Goal: Navigation & Orientation: Find specific page/section

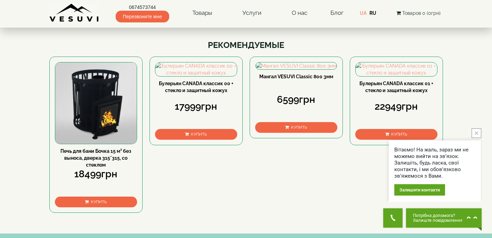
scroll to position [147, 0]
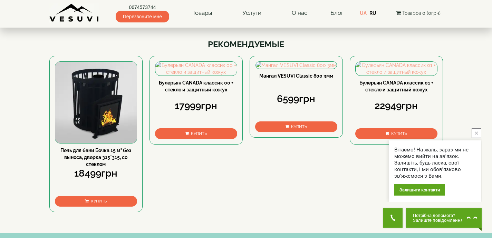
click at [475, 130] on button "close button" at bounding box center [477, 133] width 10 height 10
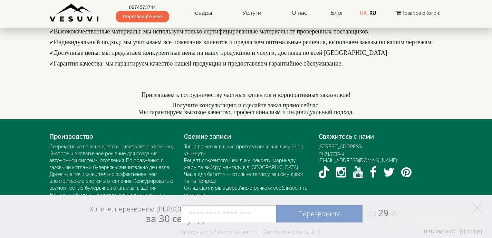
scroll to position [1031, 0]
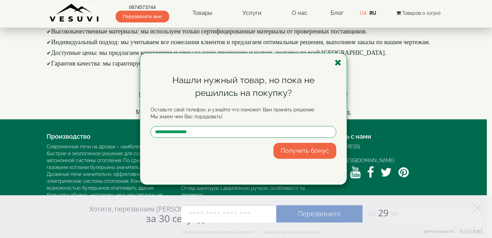
click at [340, 64] on icon "button" at bounding box center [338, 62] width 7 height 9
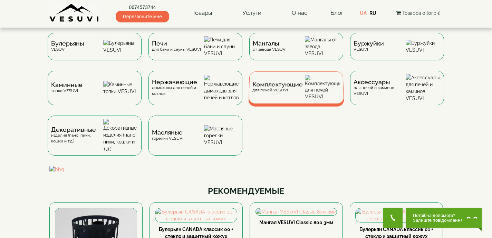
click at [273, 93] on div "Комплектующие для печей VESUVI" at bounding box center [277, 87] width 50 height 11
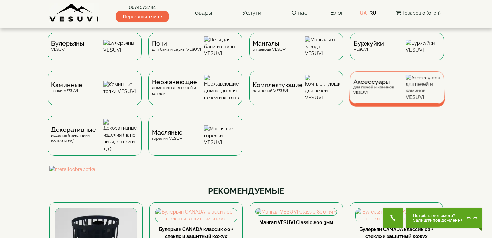
click at [372, 102] on div "Аксессуары для печей и каминов VESUVI" at bounding box center [397, 87] width 96 height 32
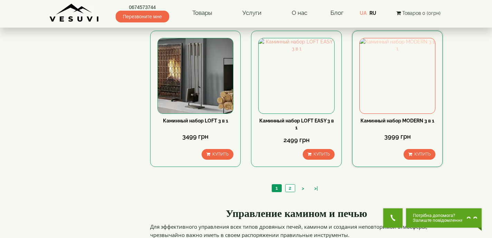
scroll to position [776, 0]
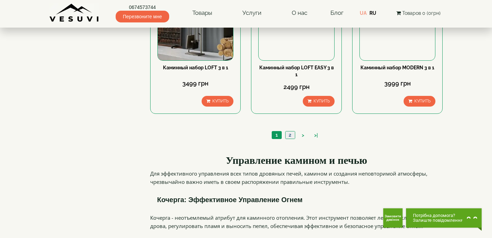
click at [288, 132] on link "2" at bounding box center [290, 135] width 10 height 7
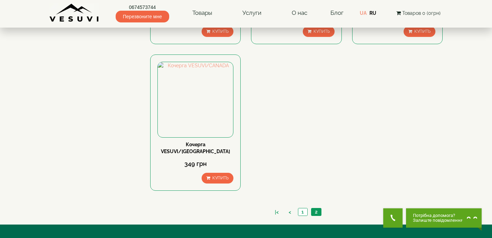
scroll to position [280, 0]
